Goal: Information Seeking & Learning: Learn about a topic

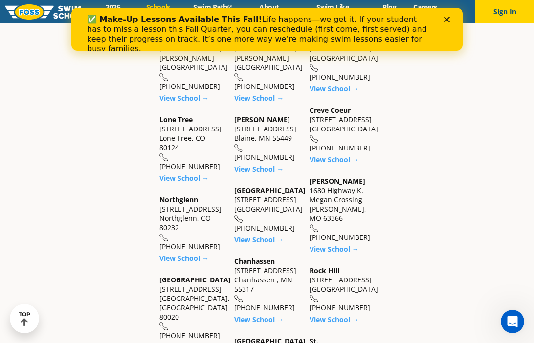
scroll to position [334, 0]
click at [452, 19] on div "Close" at bounding box center [449, 20] width 10 height 6
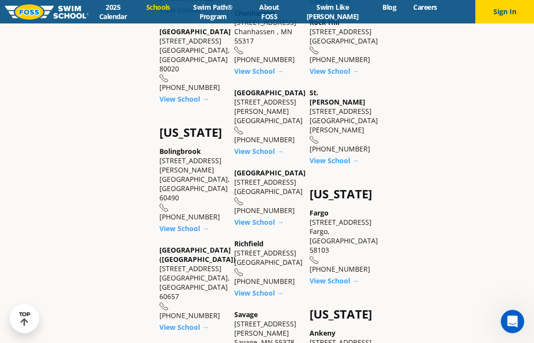
scroll to position [0, 0]
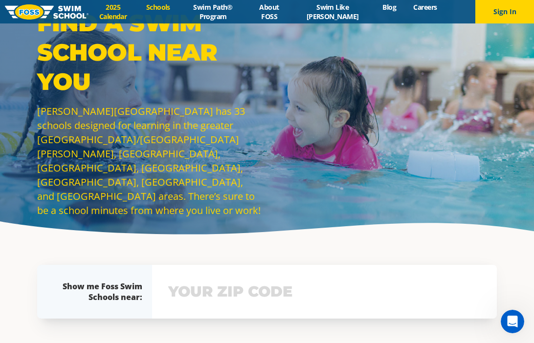
click at [122, 16] on link "2025 Calendar" at bounding box center [112, 11] width 49 height 19
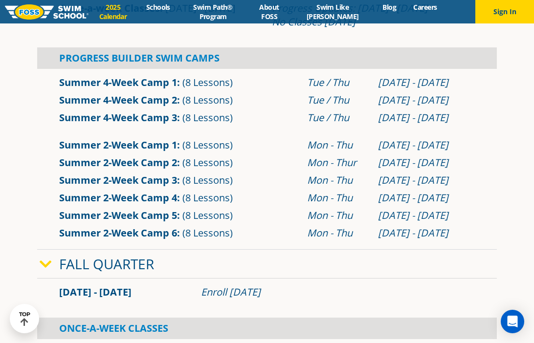
scroll to position [383, 0]
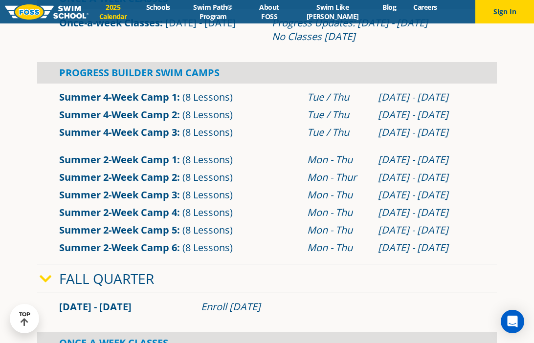
click at [132, 252] on link "Summer 2-Week Camp 6" at bounding box center [118, 247] width 118 height 13
click at [281, 16] on link "About FOSS" at bounding box center [269, 11] width 44 height 19
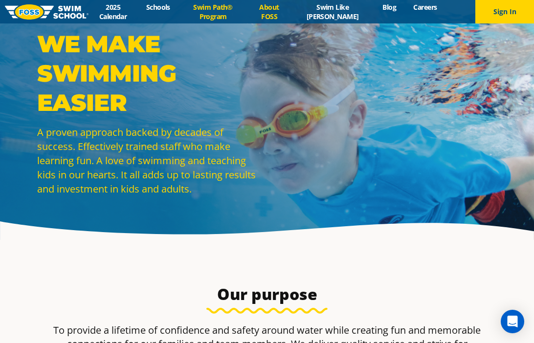
click at [215, 9] on link "Swim Path® Program" at bounding box center [212, 11] width 68 height 19
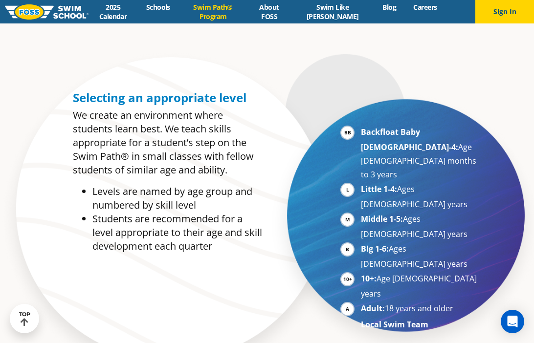
scroll to position [459, 0]
